Goal: Task Accomplishment & Management: Manage account settings

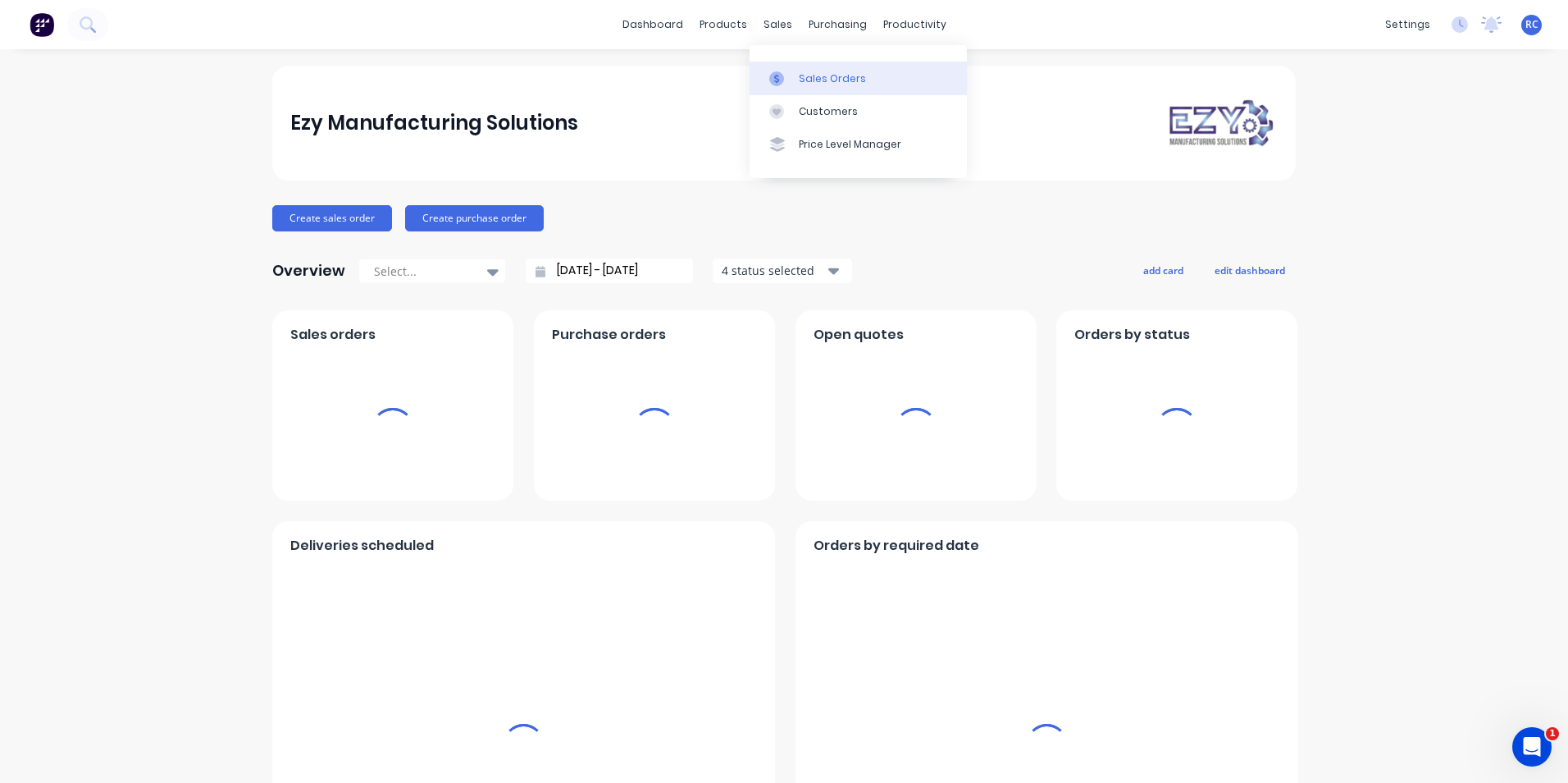
click at [812, 71] on div "Sales Orders" at bounding box center [832, 78] width 67 height 15
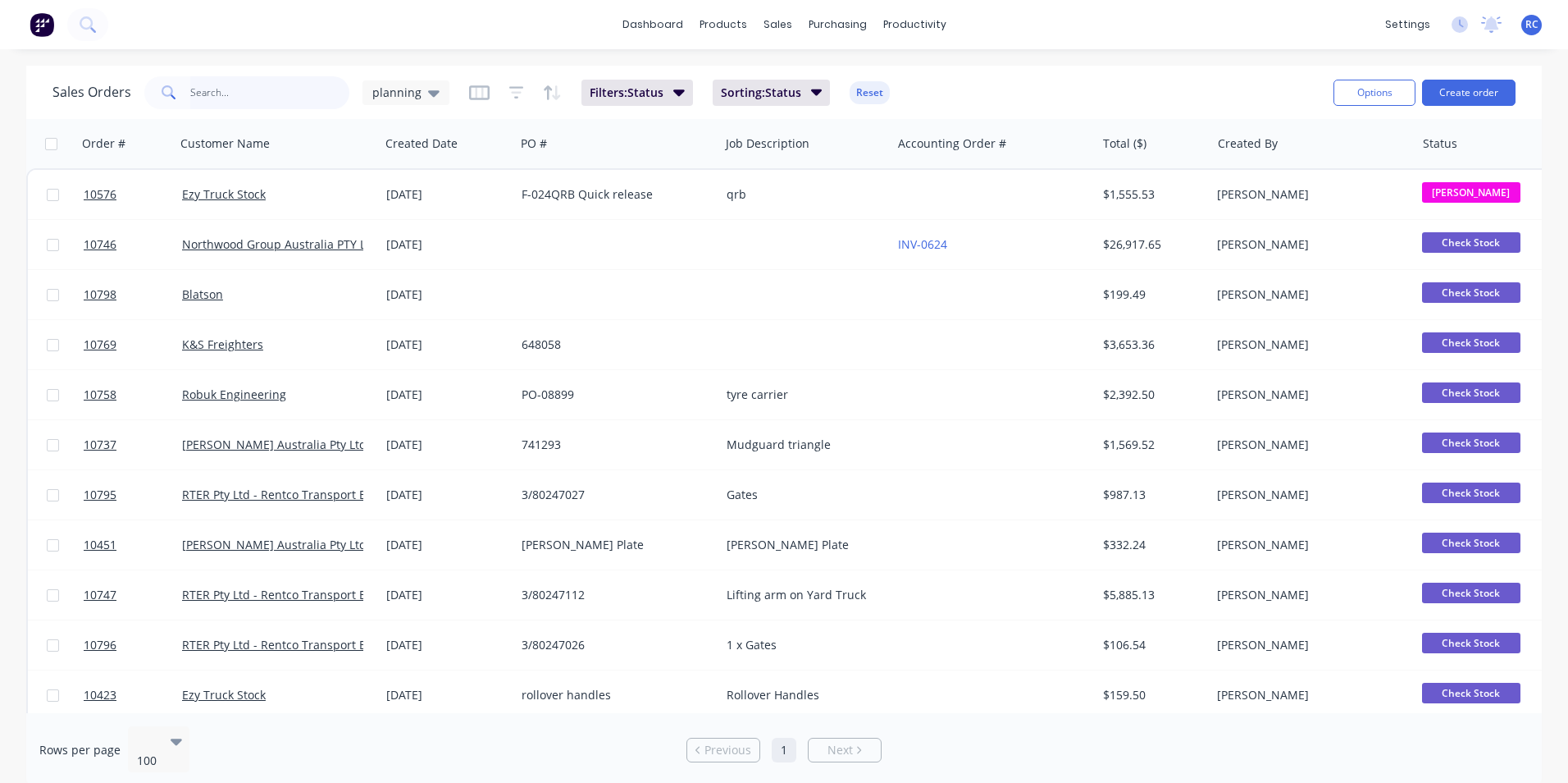
click at [272, 95] on input "text" at bounding box center [270, 92] width 160 height 32
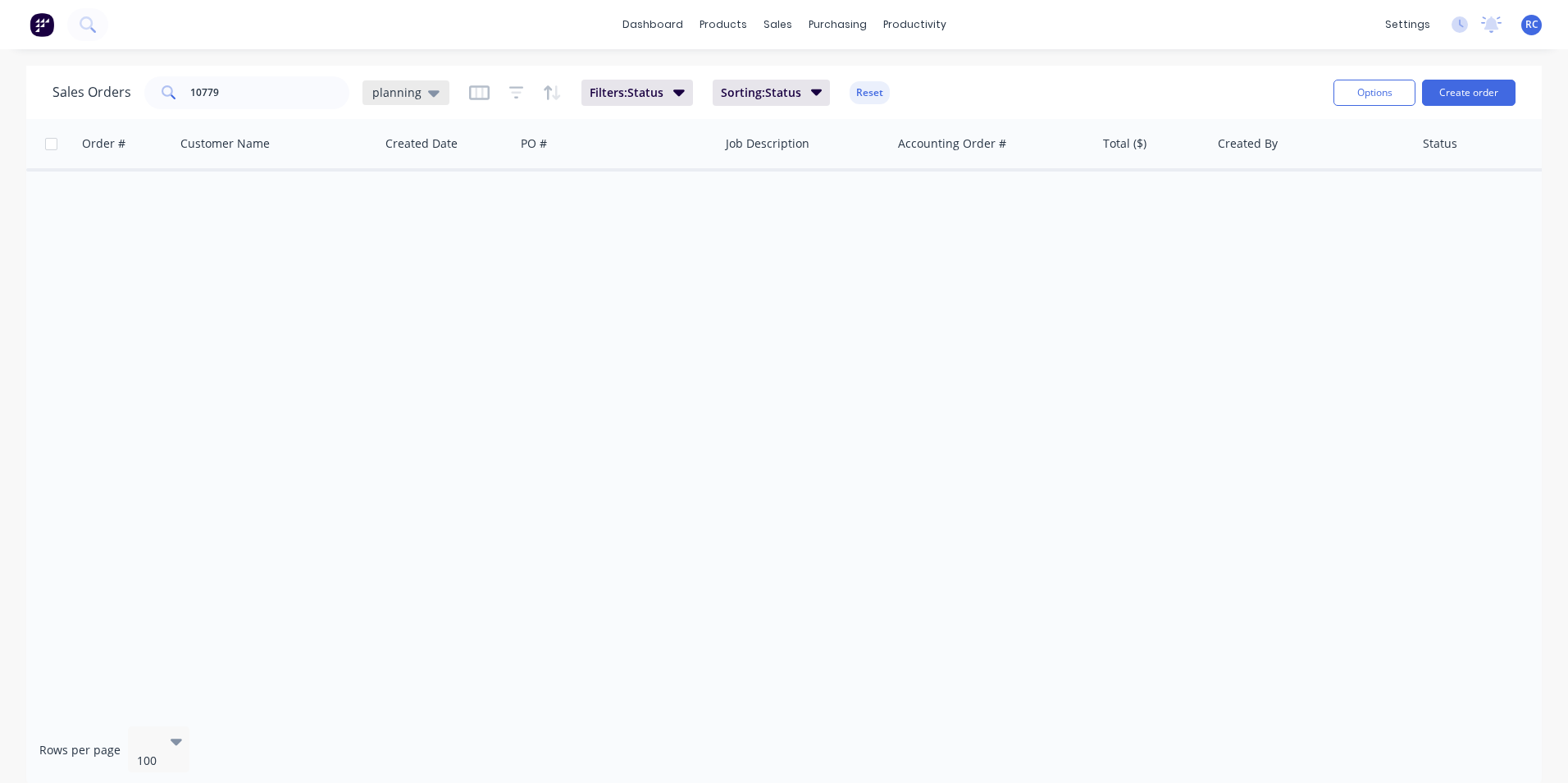
click at [392, 97] on span "planning" at bounding box center [397, 92] width 49 height 18
click at [417, 301] on button "all jobs" at bounding box center [460, 298] width 187 height 19
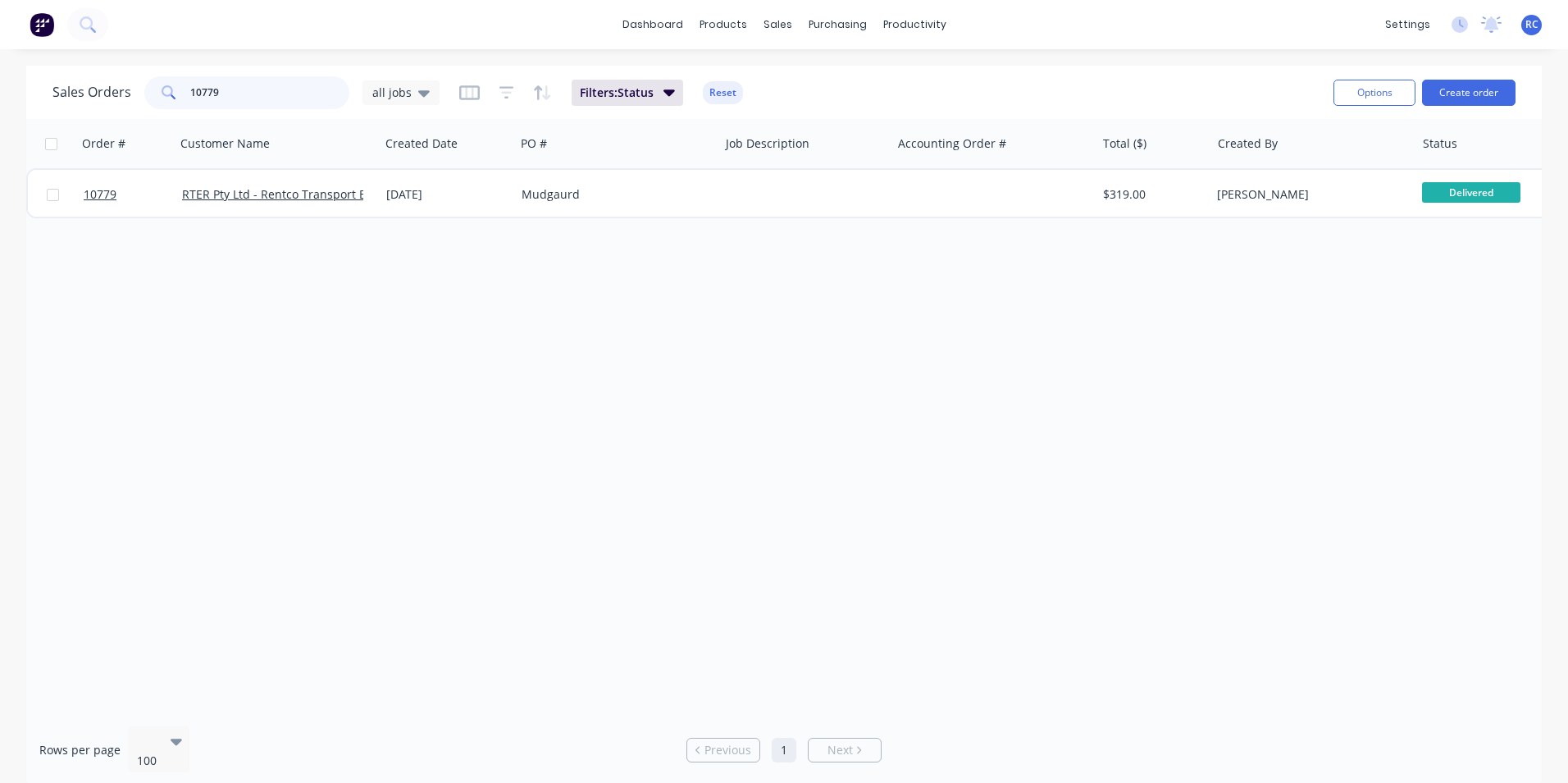
click at [210, 96] on input "10779" at bounding box center [270, 92] width 160 height 32
type input "10799"
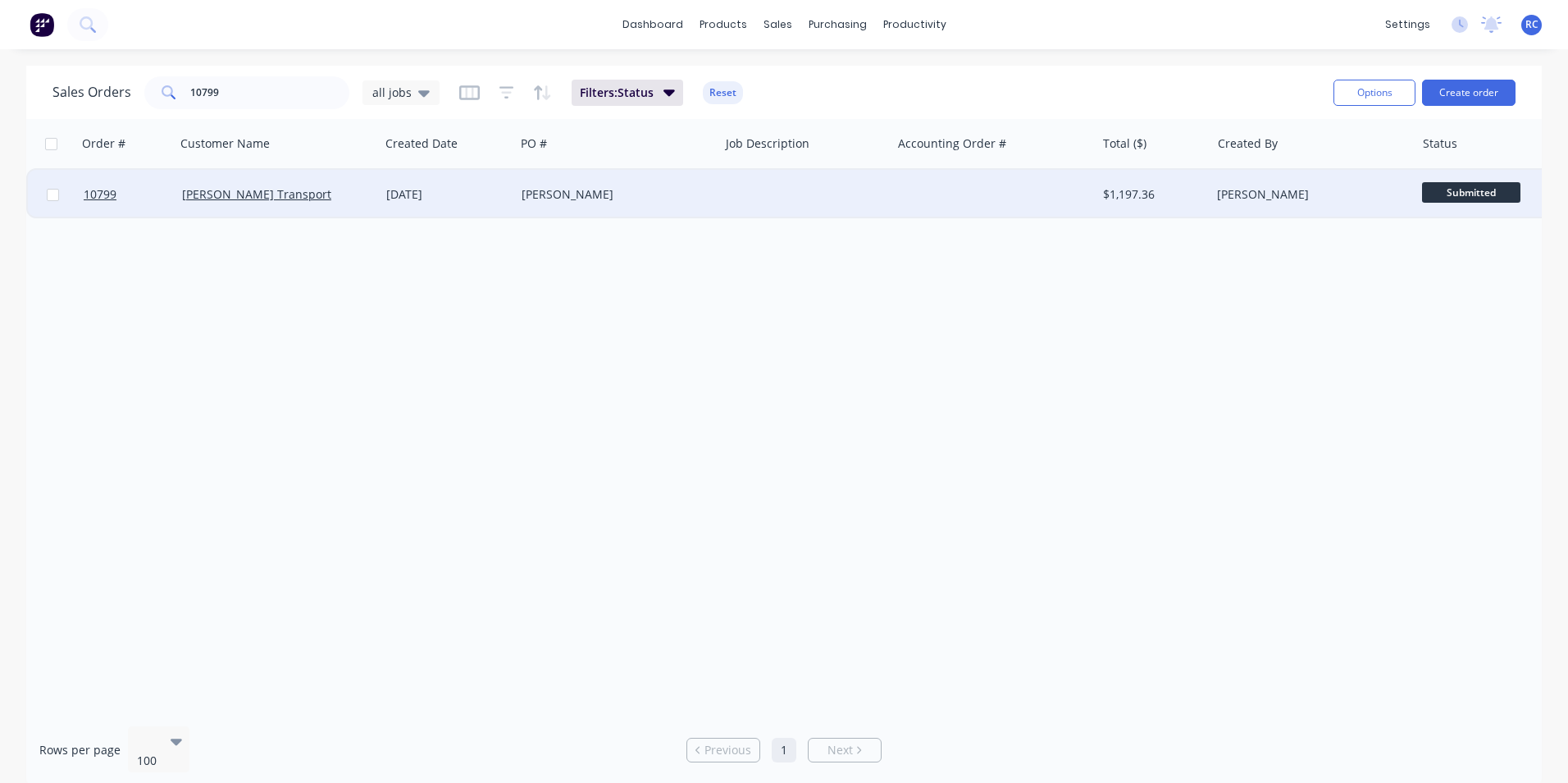
click at [303, 194] on div "[PERSON_NAME] Transport" at bounding box center [273, 194] width 182 height 17
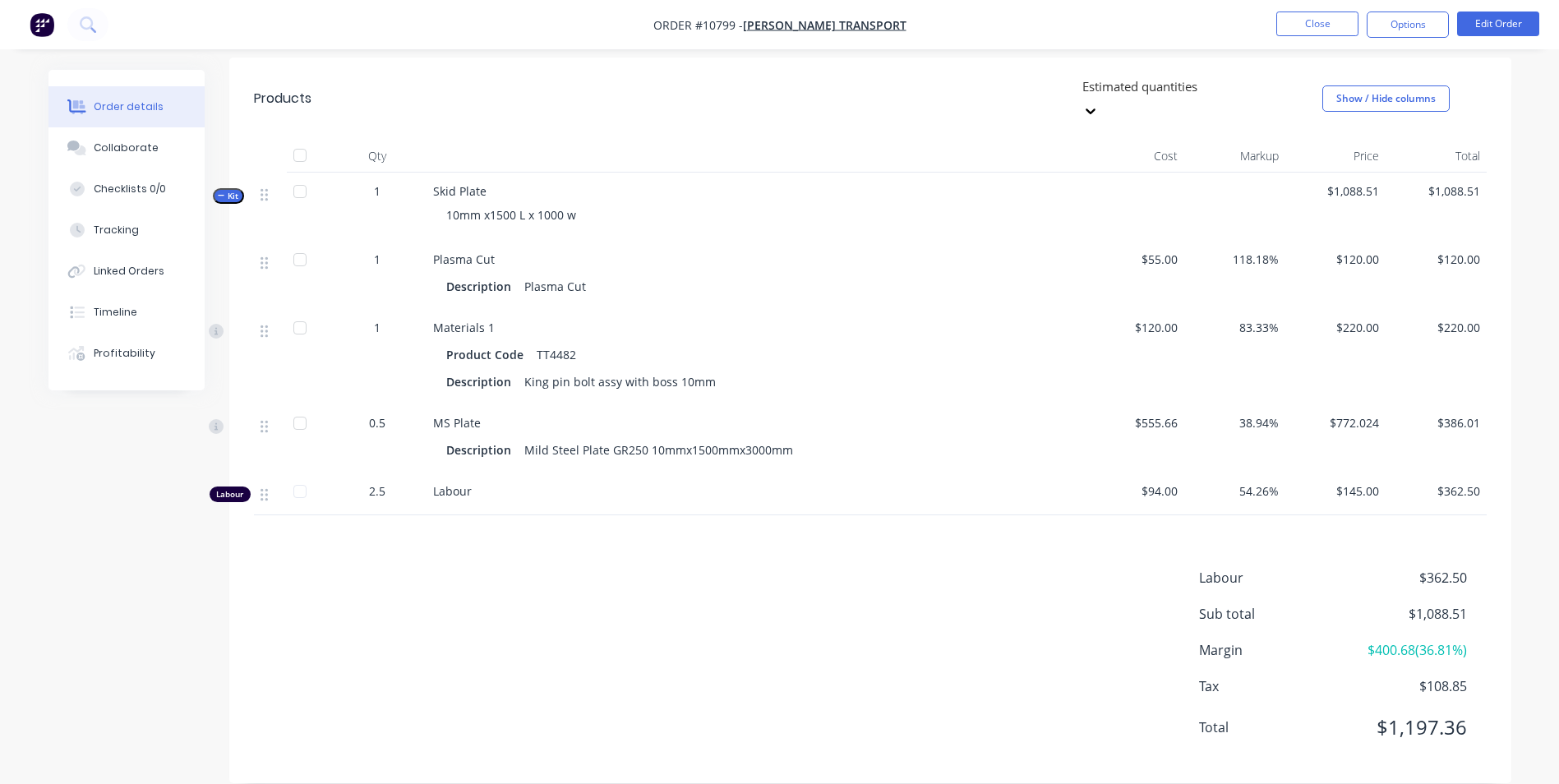
scroll to position [507, 0]
click at [1500, 29] on button "Edit Order" at bounding box center [1498, 24] width 83 height 25
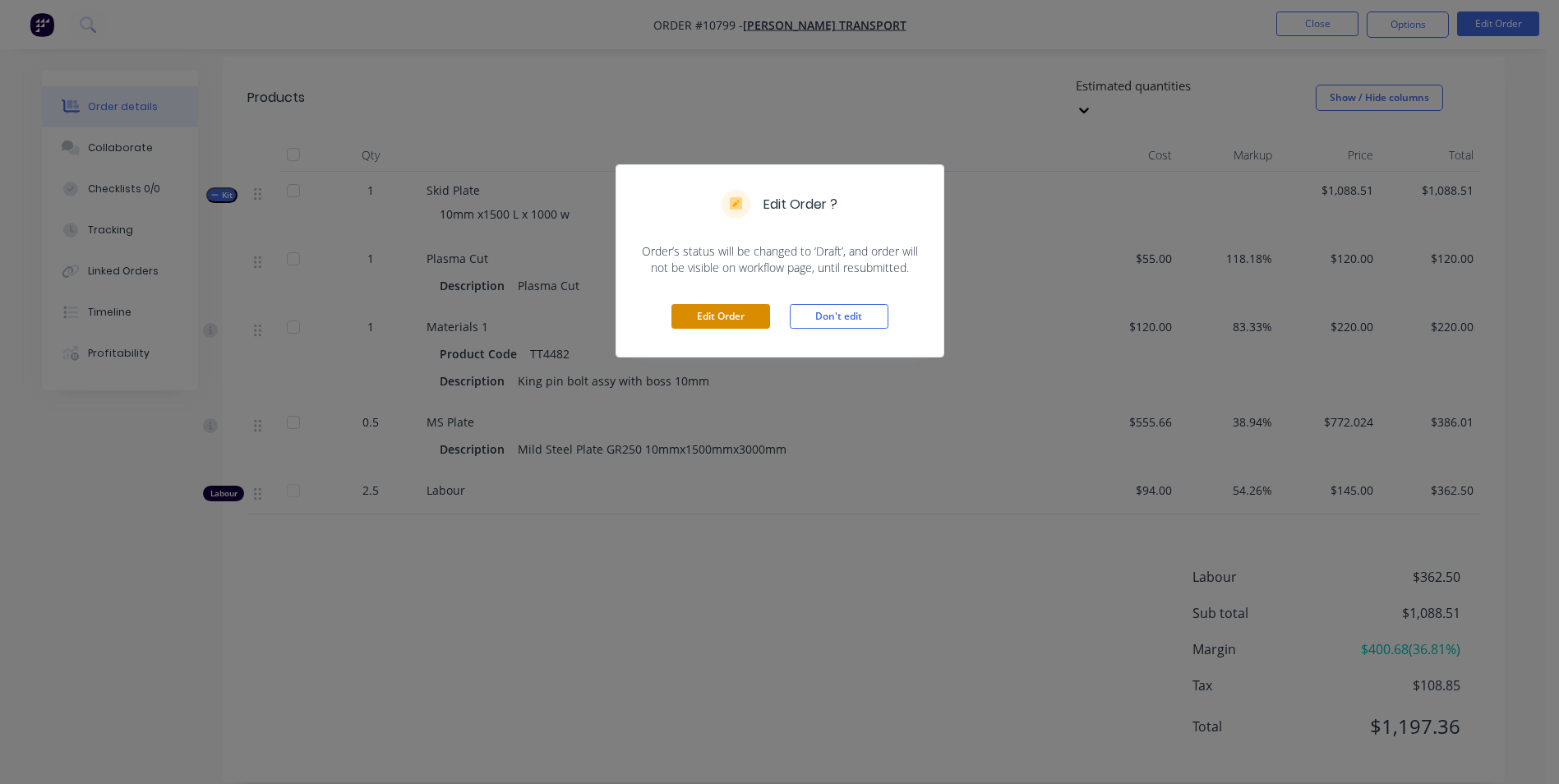
click at [741, 313] on button "Edit Order" at bounding box center [720, 316] width 98 height 25
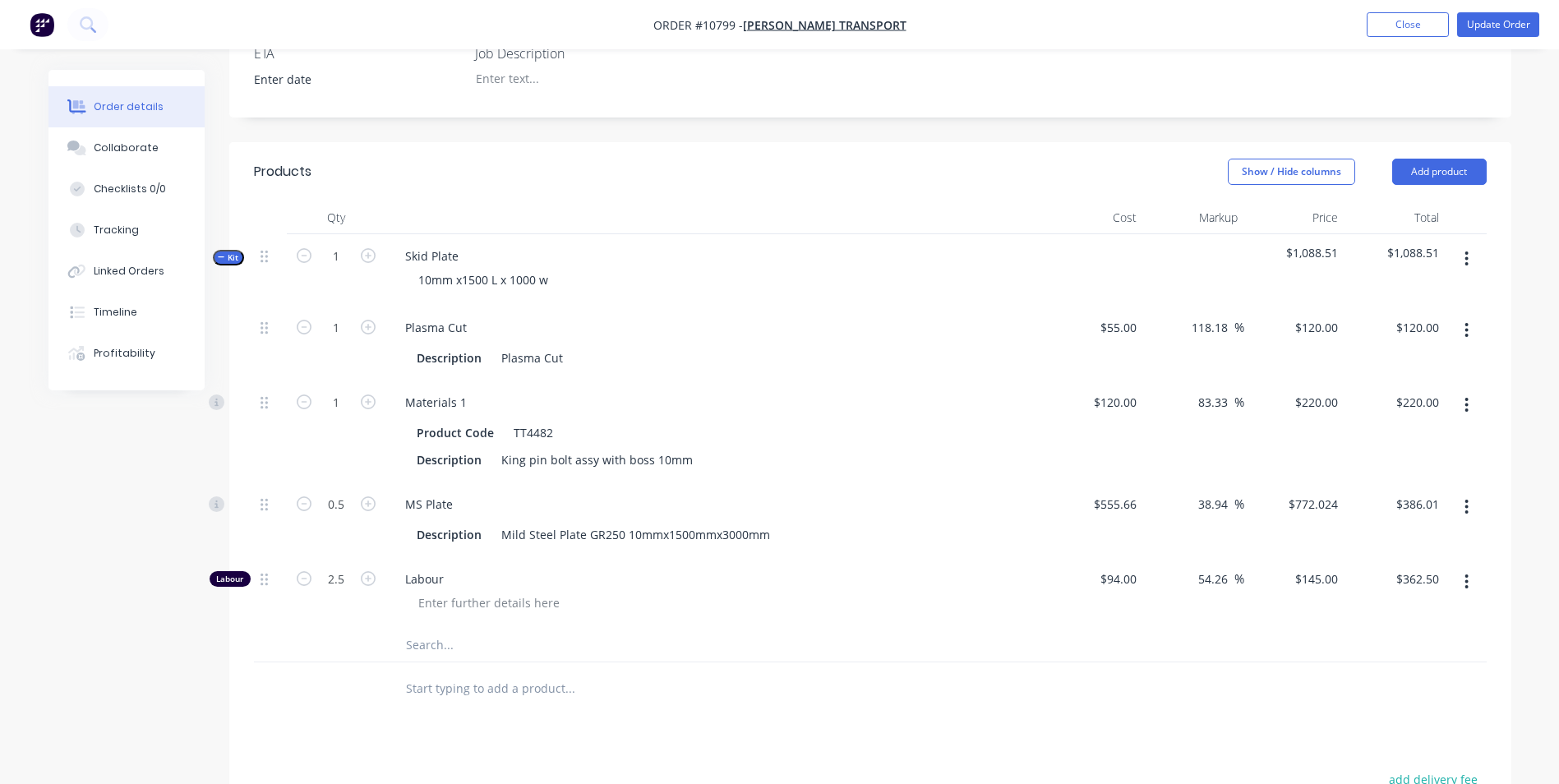
scroll to position [493, 0]
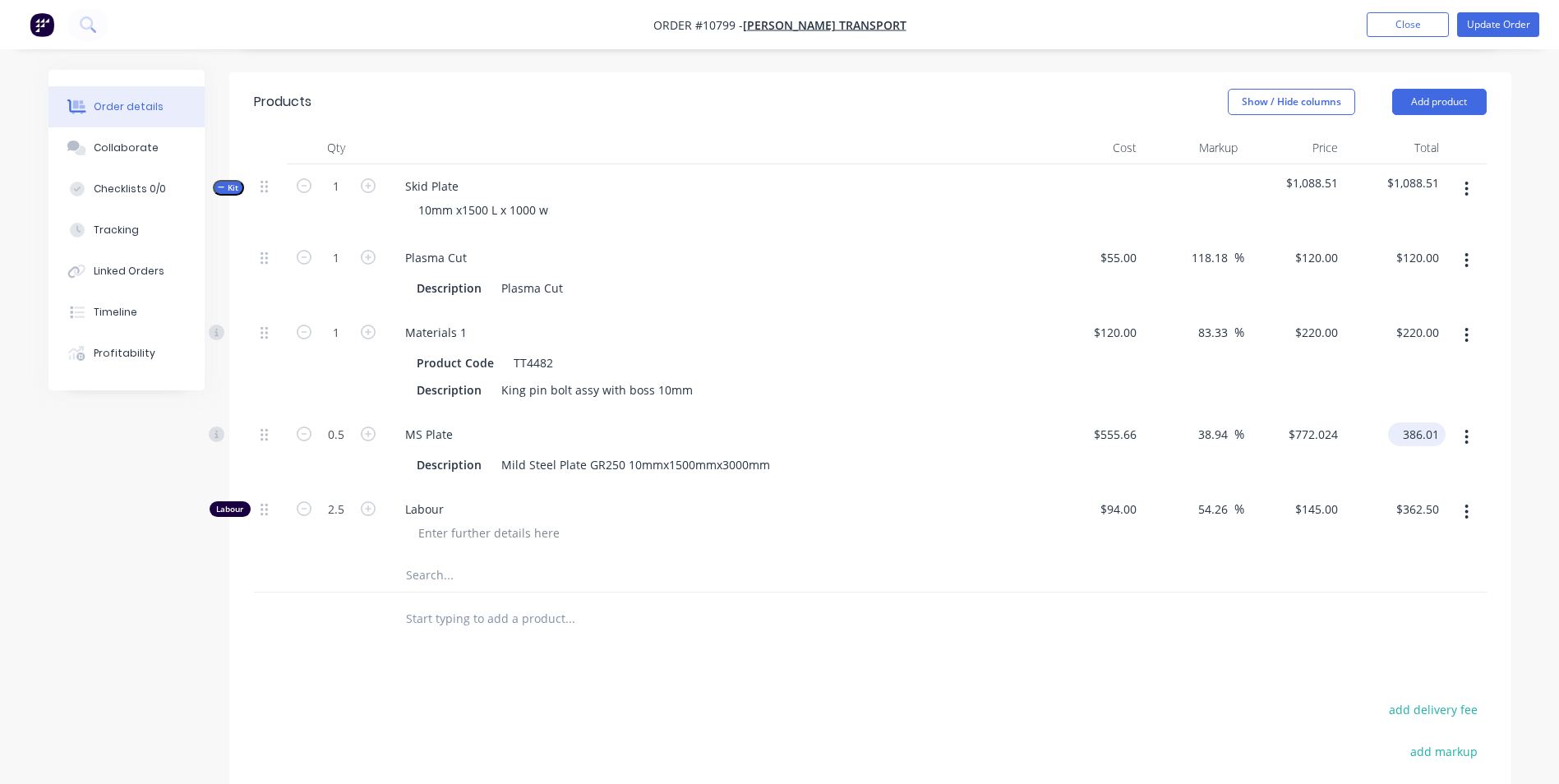
click at [1434, 434] on input "386.01" at bounding box center [1420, 434] width 51 height 24
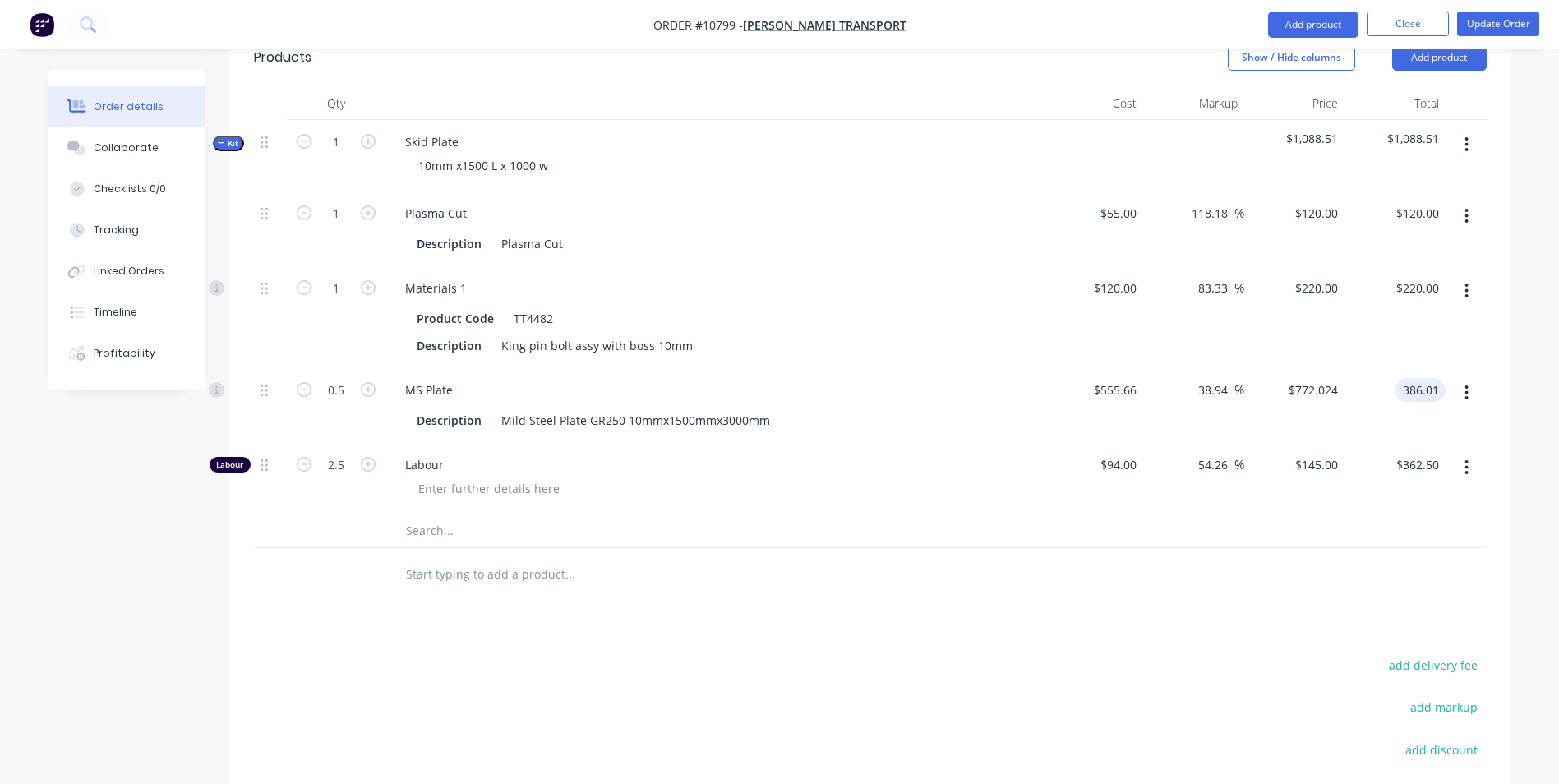
scroll to position [773, 0]
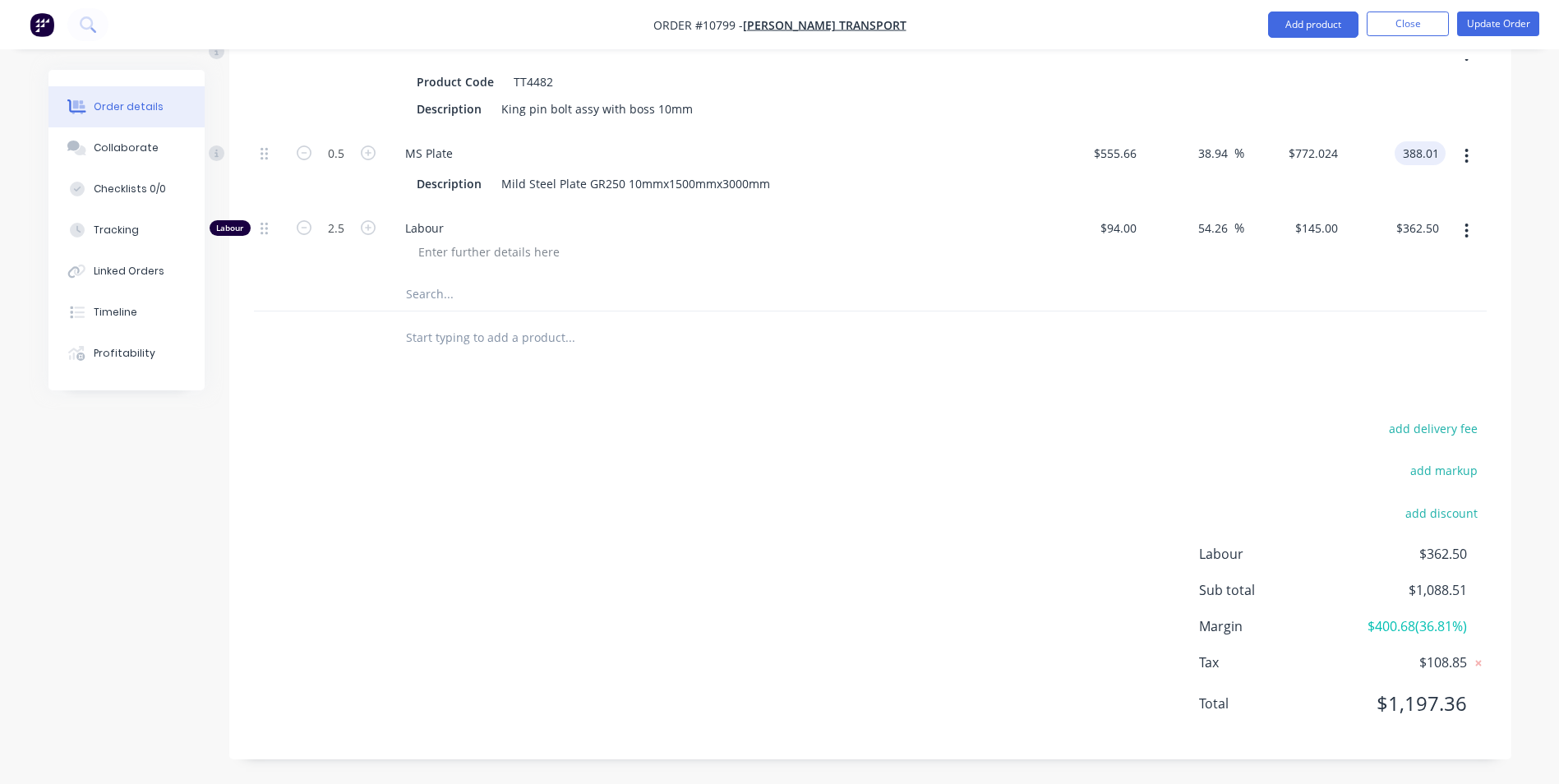
type input "388.01"
type input "39.66"
type input "$776.02"
click at [1368, 217] on div "$362.50 $362.50" at bounding box center [1395, 241] width 101 height 71
click at [1426, 152] on input "388.01" at bounding box center [1423, 153] width 45 height 24
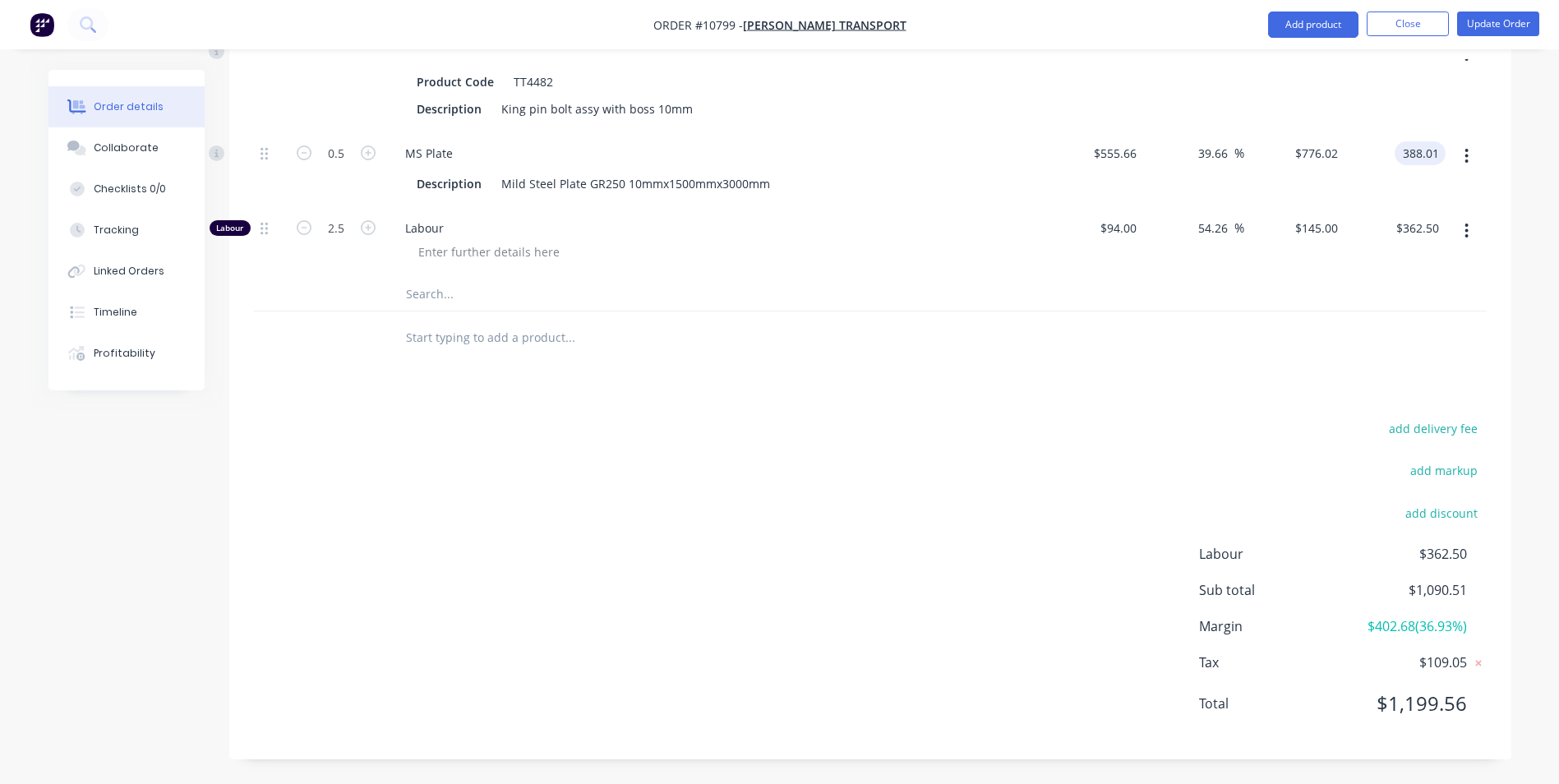
click at [1430, 153] on input "388.01" at bounding box center [1423, 153] width 45 height 24
type input "388.41"
type input "39.8"
type input "$776.82"
type input "$388.41"
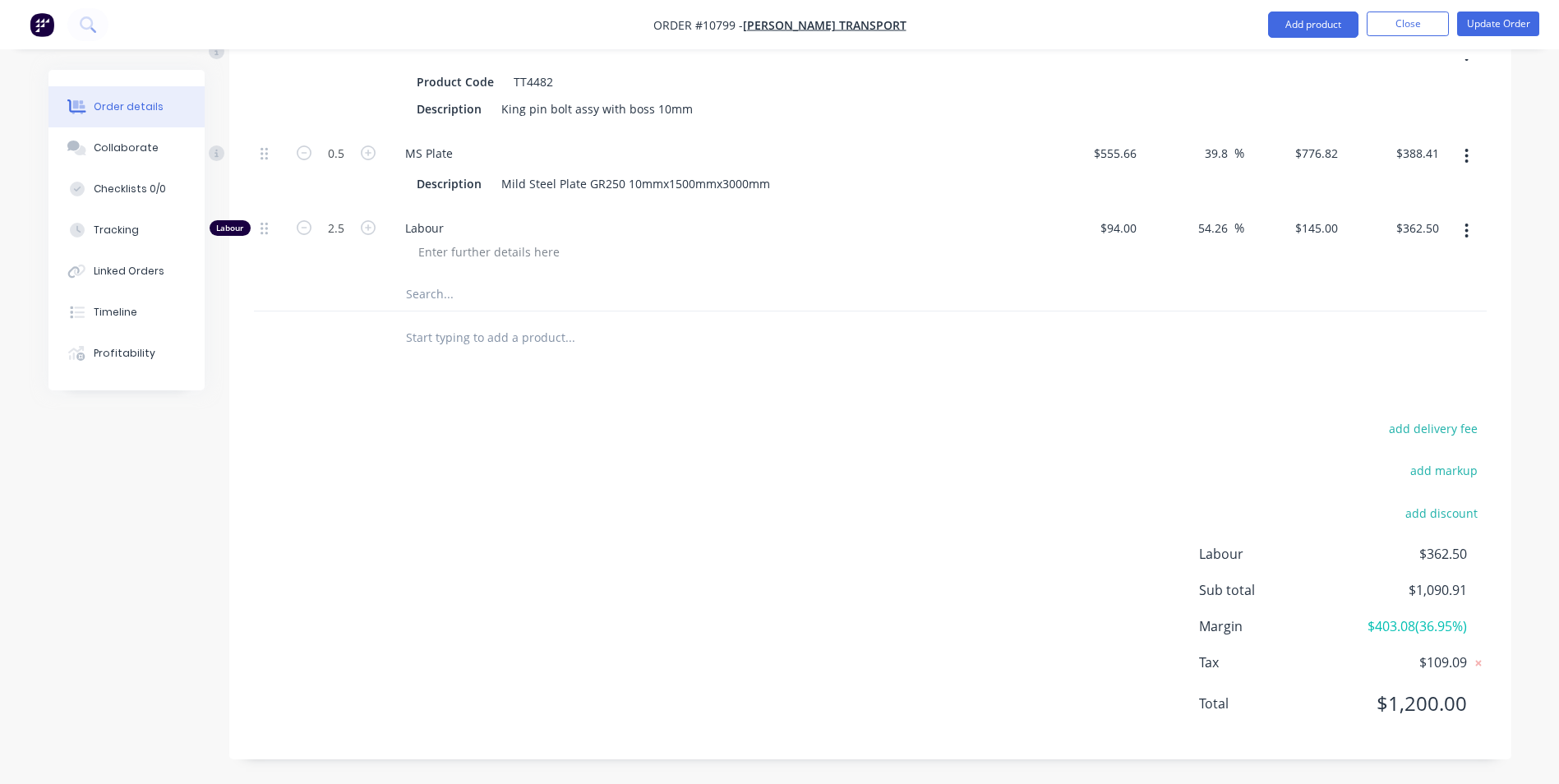
click at [1421, 200] on div "$388.41 $388.41" at bounding box center [1395, 169] width 101 height 75
click at [1512, 25] on button "Update Order" at bounding box center [1498, 24] width 83 height 25
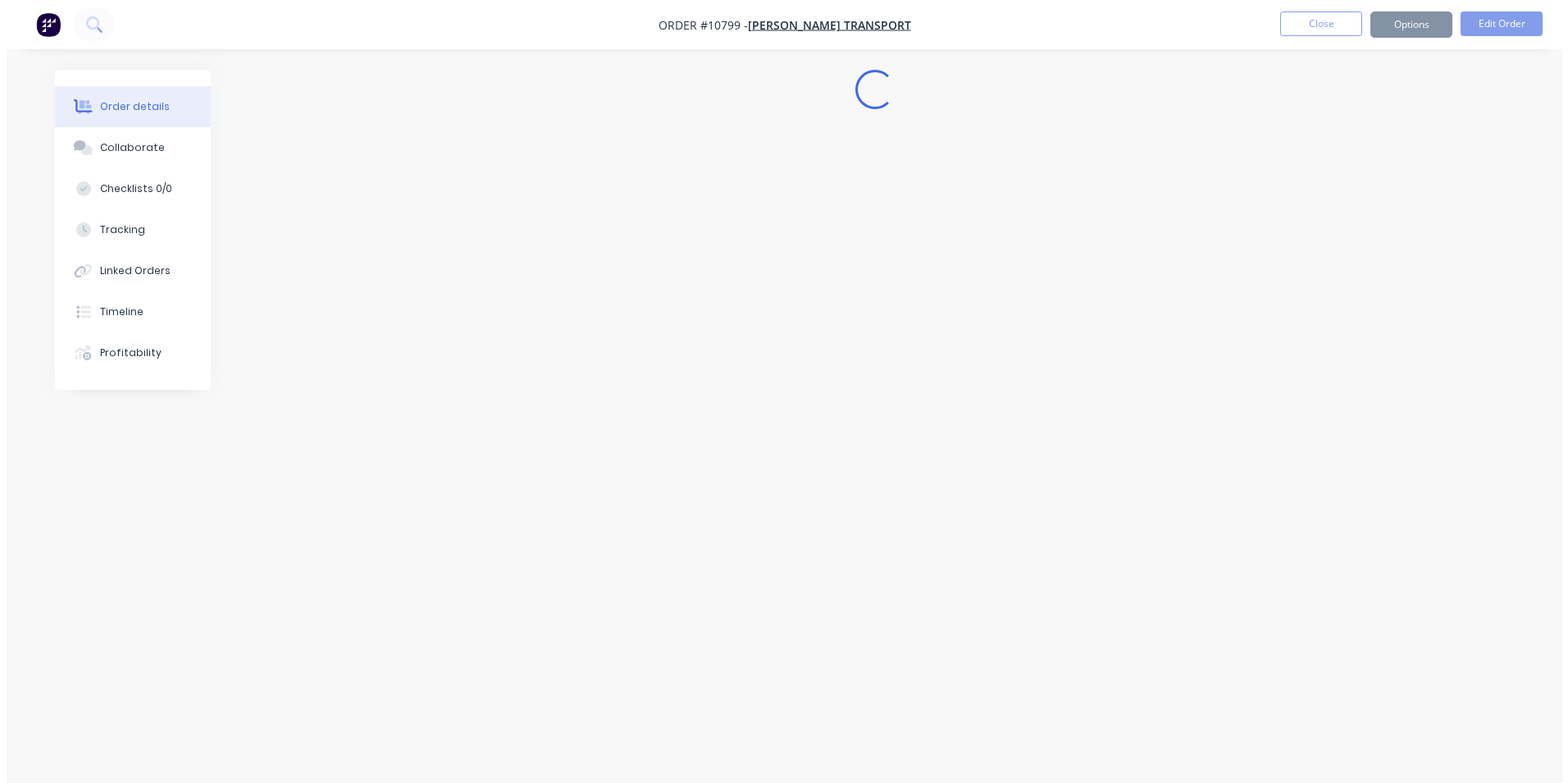
scroll to position [0, 0]
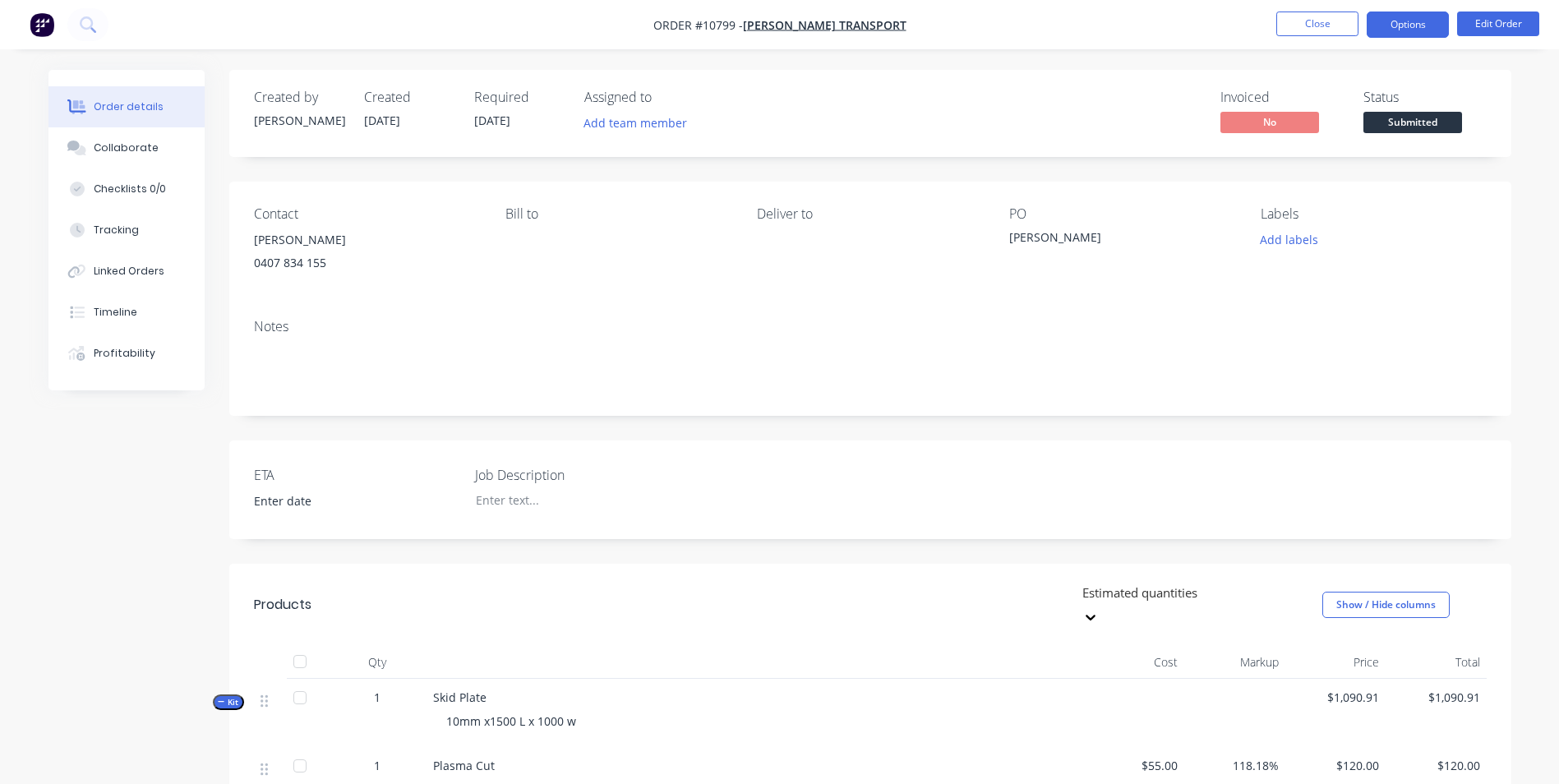
click at [1397, 37] on button "Options" at bounding box center [1408, 25] width 83 height 26
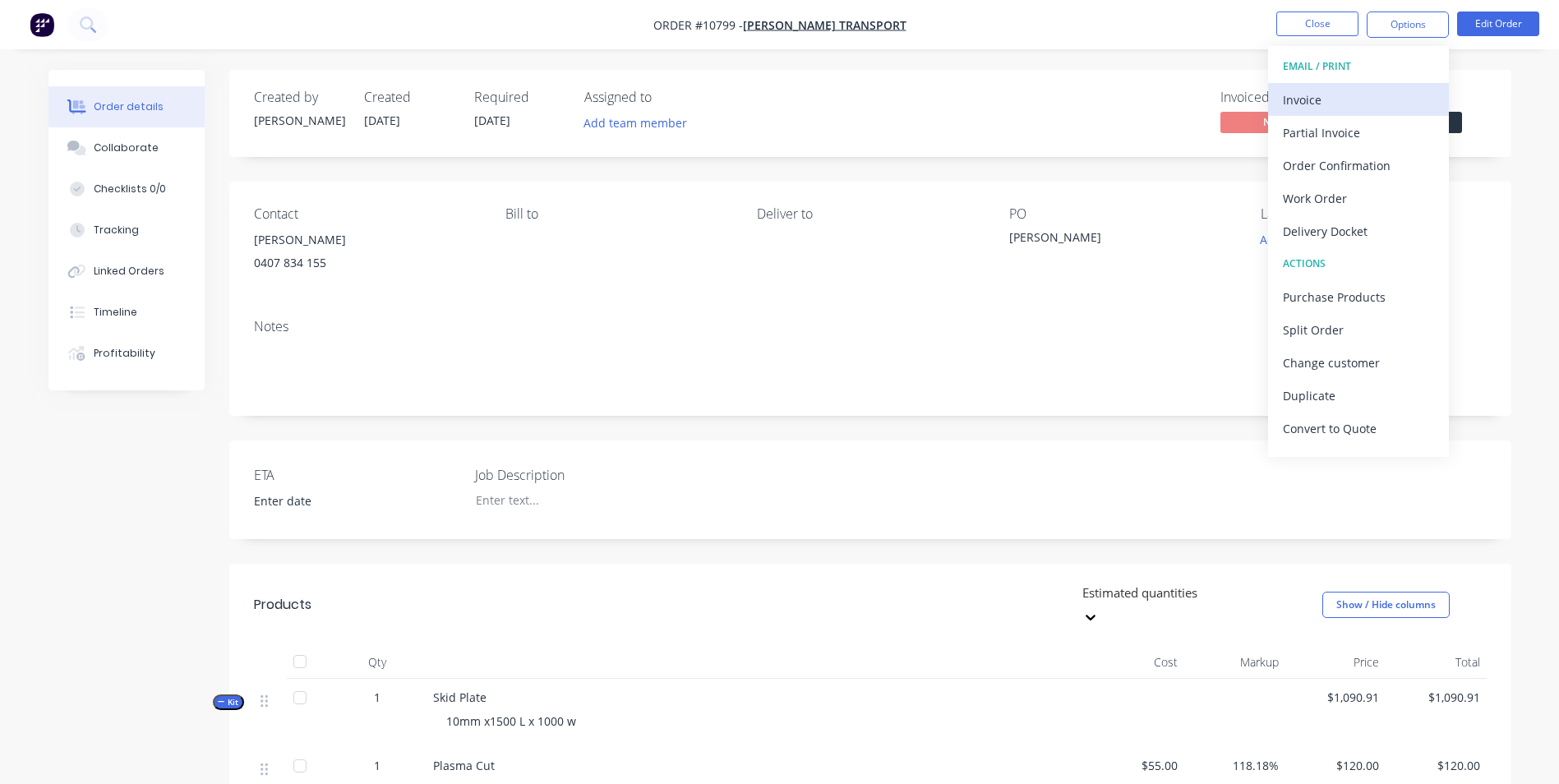
click at [1340, 99] on div "Invoice" at bounding box center [1358, 99] width 151 height 24
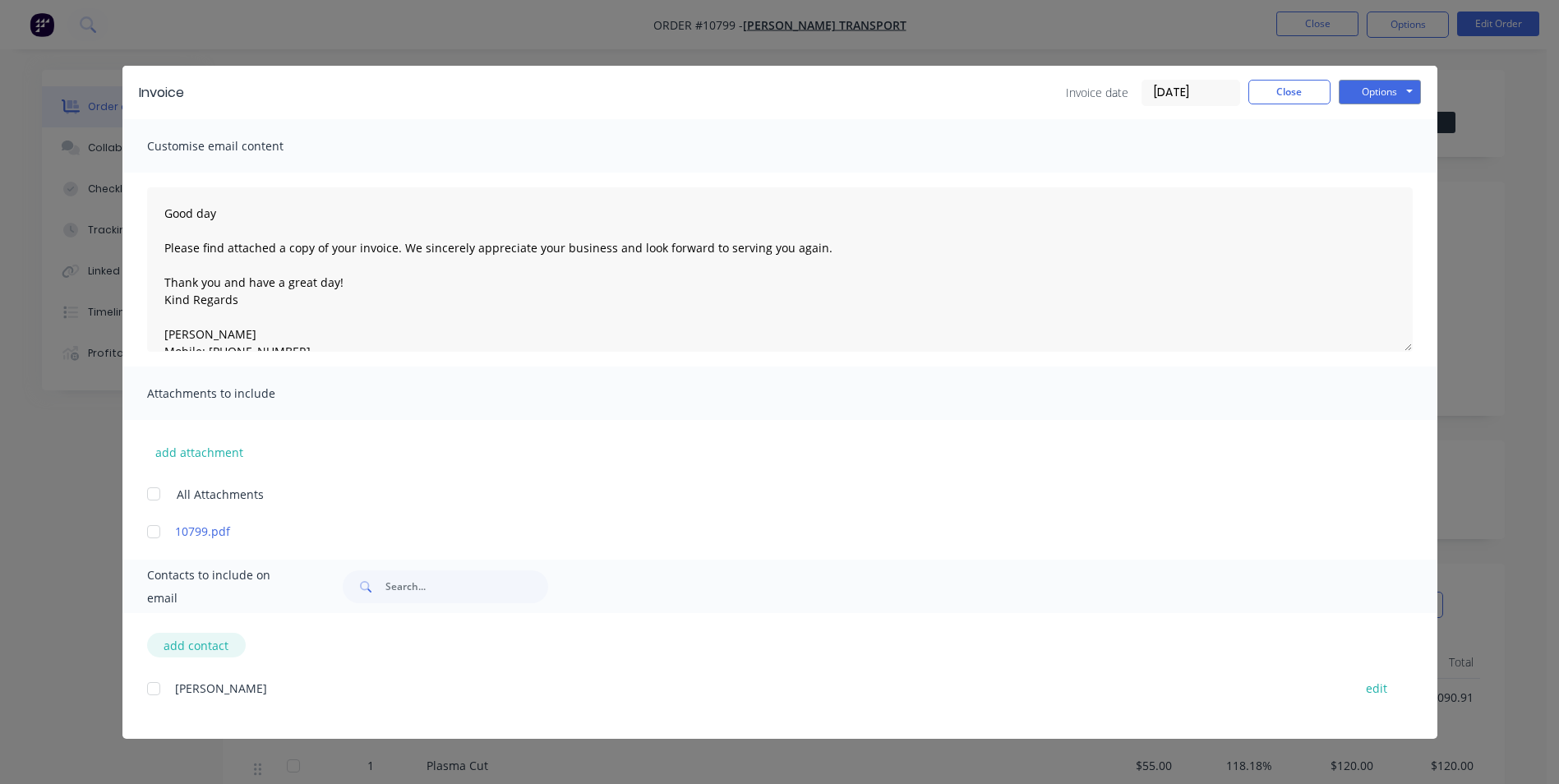
click at [196, 648] on button "add contact" at bounding box center [196, 644] width 98 height 25
select select "AU"
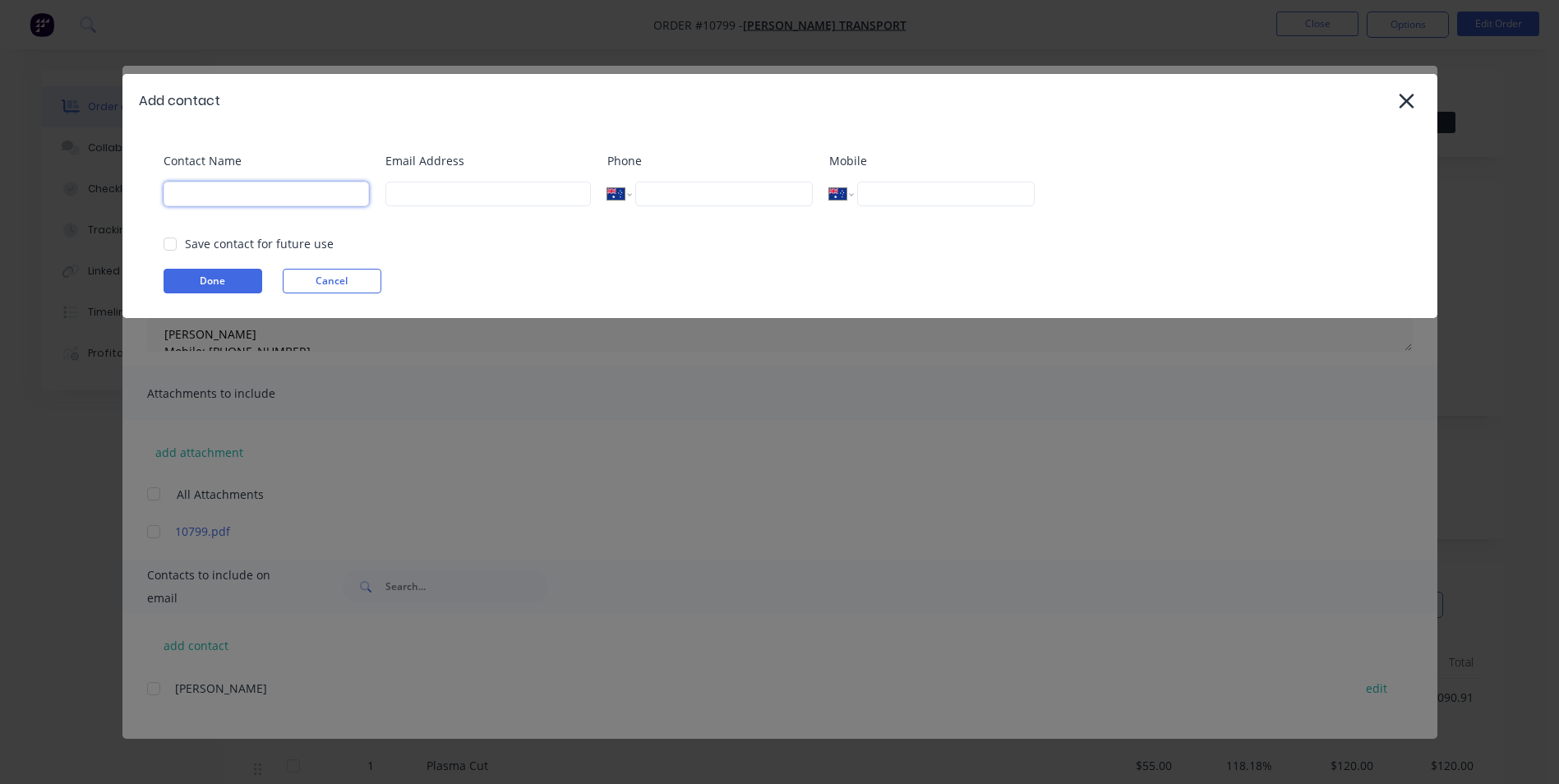
click at [256, 191] on input at bounding box center [266, 194] width 206 height 25
type input "[PERSON_NAME]"
click at [162, 246] on div at bounding box center [170, 243] width 32 height 32
type input "[EMAIL_ADDRESS][DOMAIN_NAME]"
click at [187, 277] on button "Done" at bounding box center [213, 281] width 98 height 25
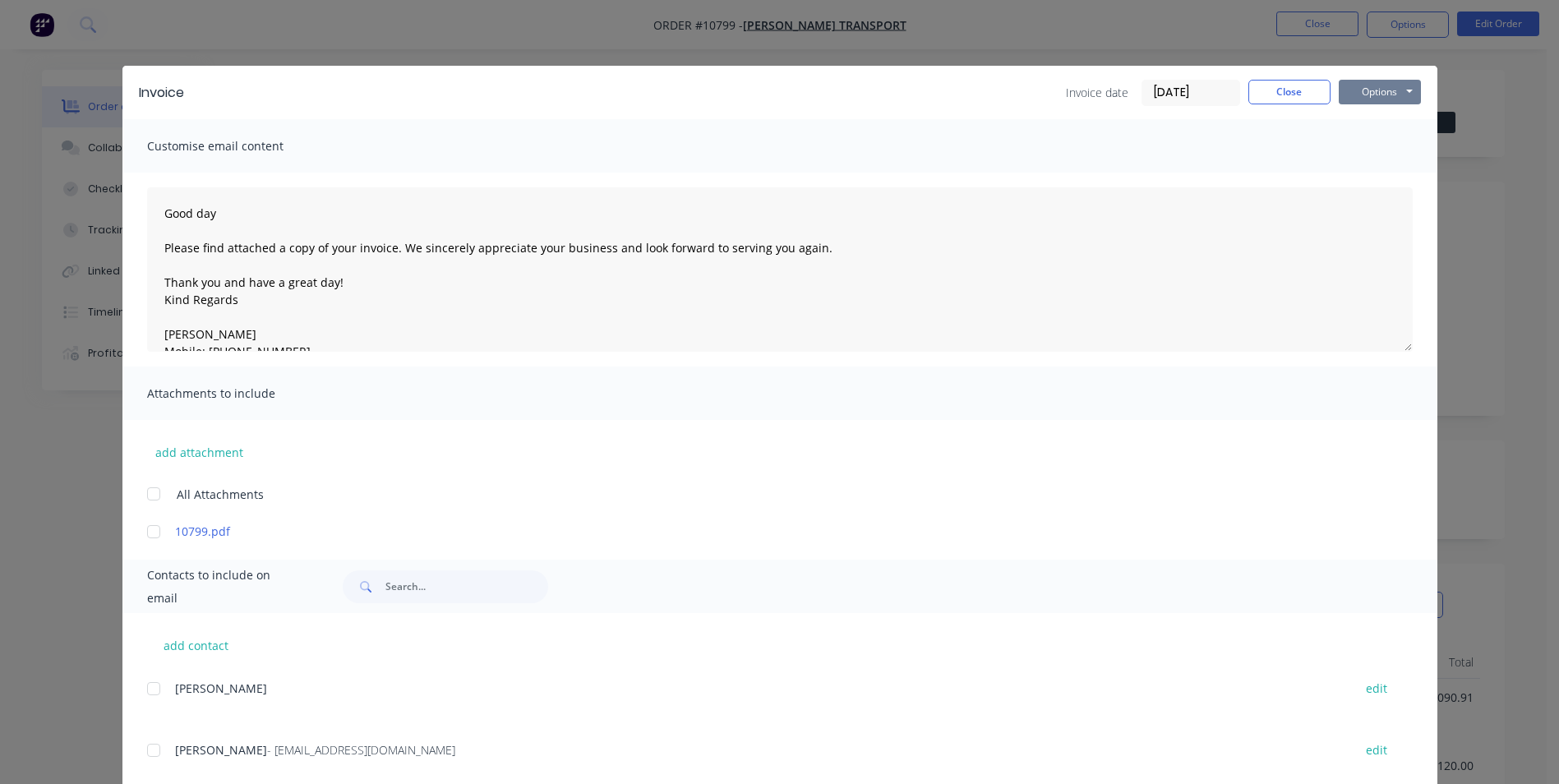
click at [1384, 100] on button "Options" at bounding box center [1380, 92] width 83 height 25
click at [1375, 116] on button "Preview" at bounding box center [1391, 121] width 105 height 27
